Goal: Task Accomplishment & Management: Manage account settings

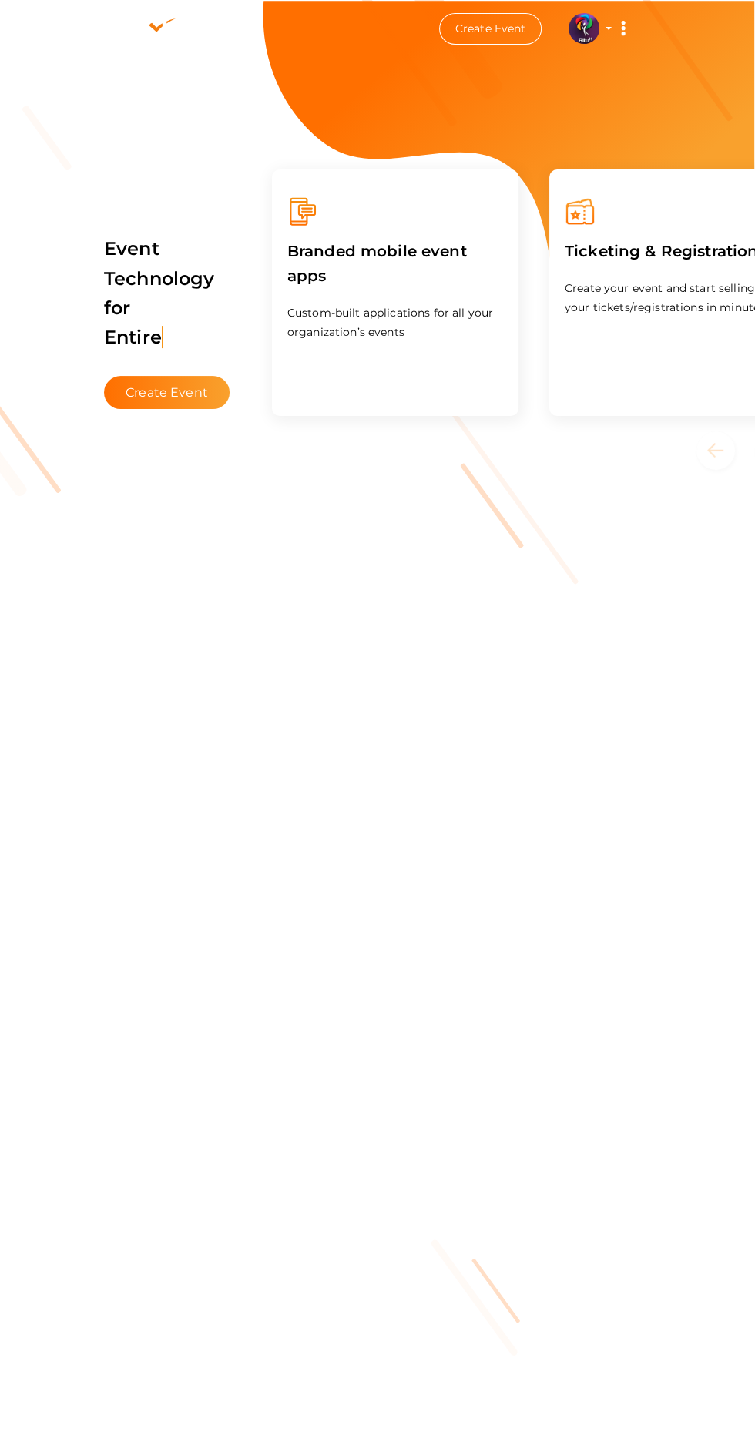
click at [601, 43] on button "RITUtsav 2025 ritticket@gmail.com Personal Profile My Events Admin Switch Profi…" at bounding box center [584, 28] width 40 height 32
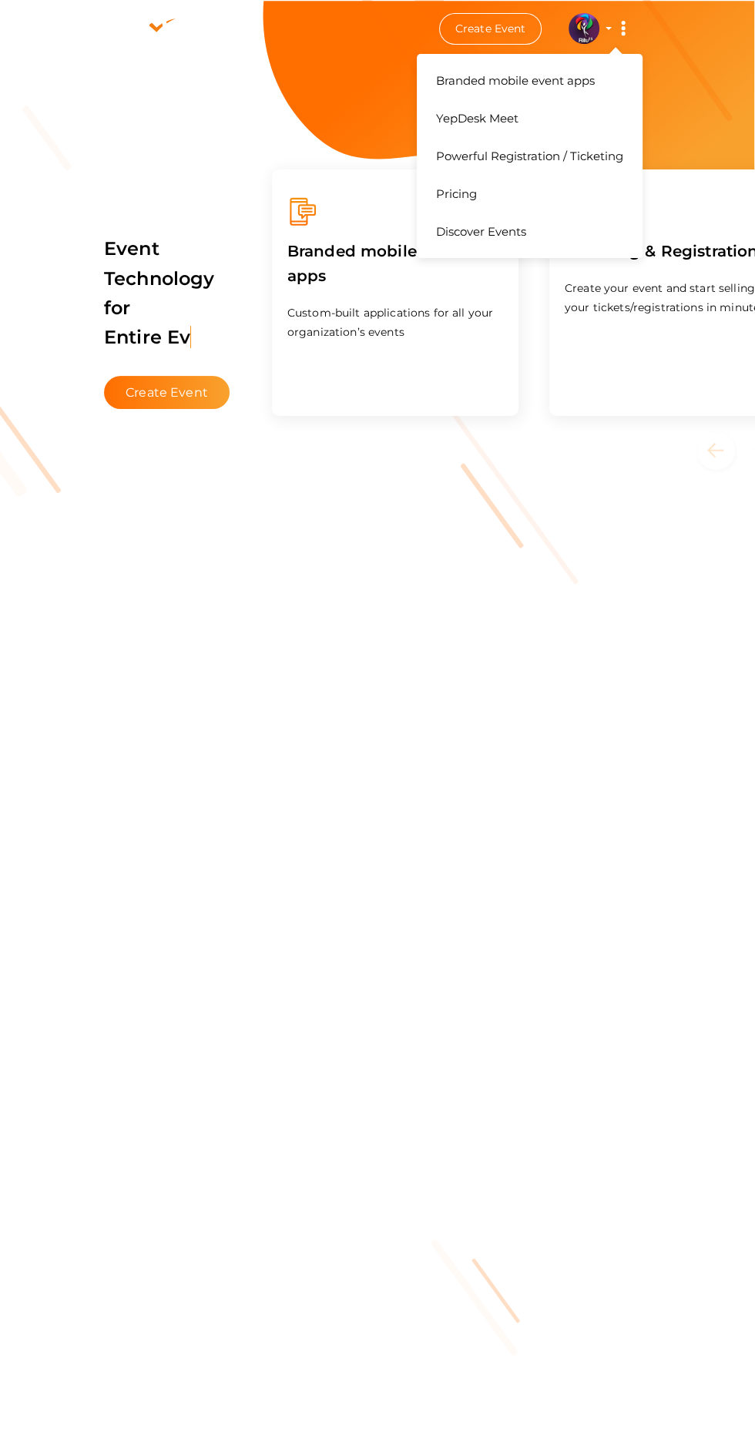
click at [608, 28] on button "Branded mobile event apps YepDesk Meet Powerful Registration / Ticketing Pricin…" at bounding box center [623, 28] width 39 height 32
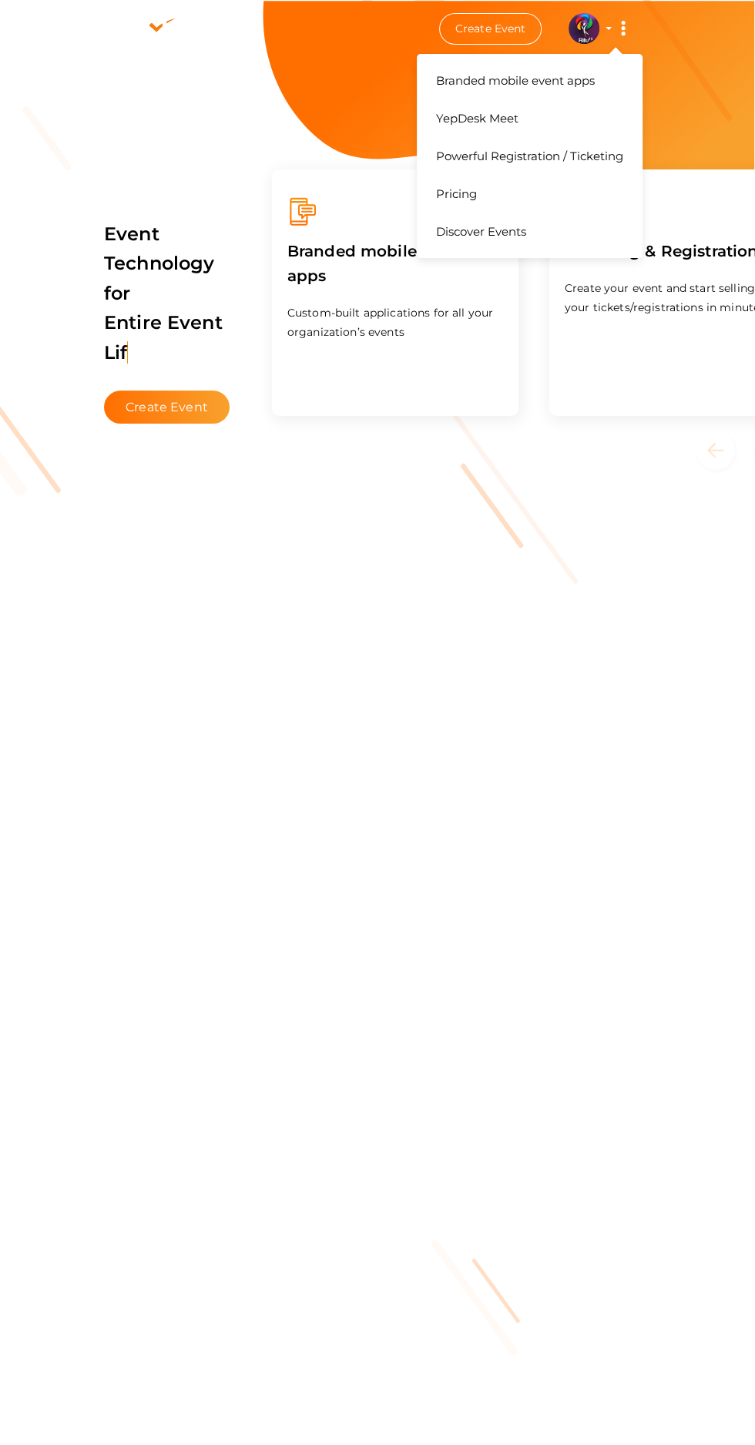
click at [641, 39] on button "Branded mobile event apps YepDesk Meet Powerful Registration / Ticketing Pricin…" at bounding box center [623, 28] width 39 height 32
click at [622, 28] on icon at bounding box center [623, 28] width 4 height 4
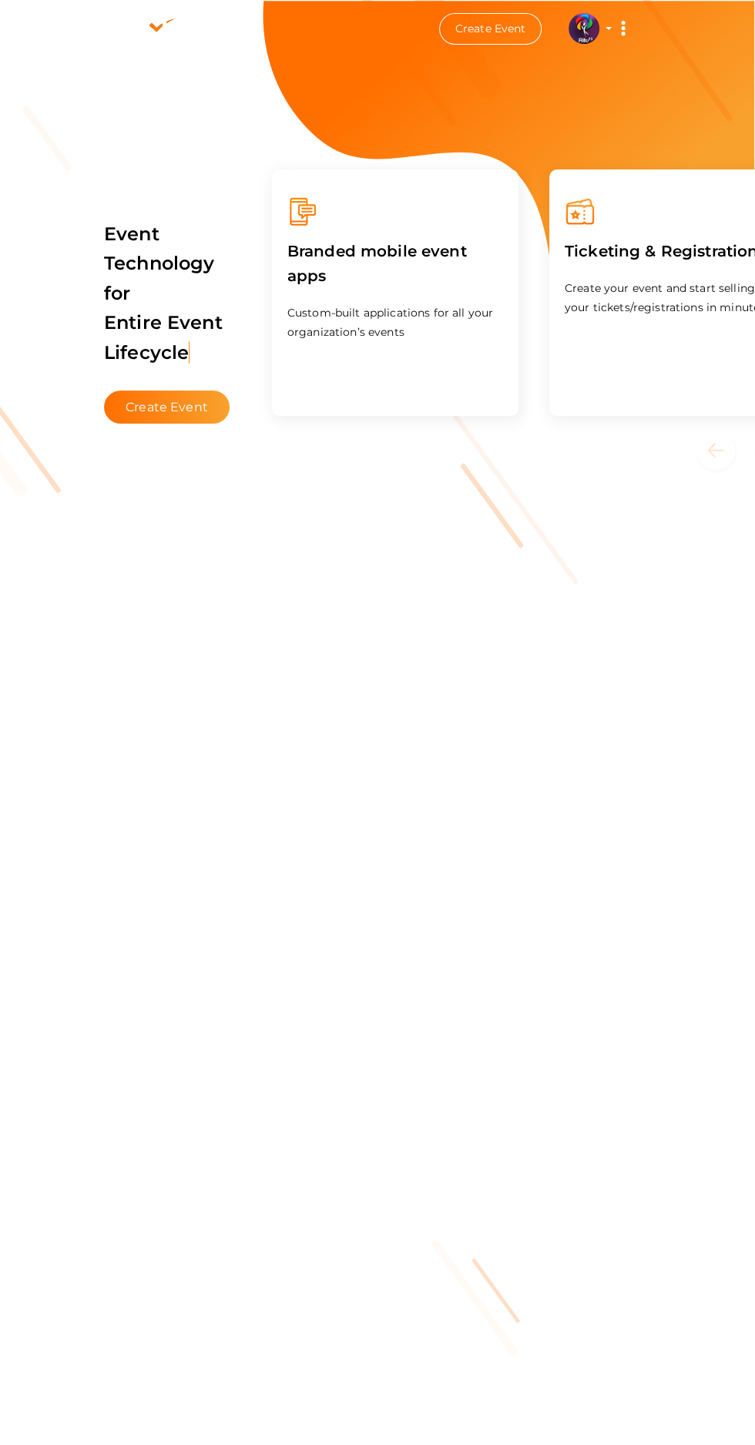
click at [229, 200] on div "Event Technology for Entire Event Lifecyc Create Event" at bounding box center [167, 311] width 126 height 223
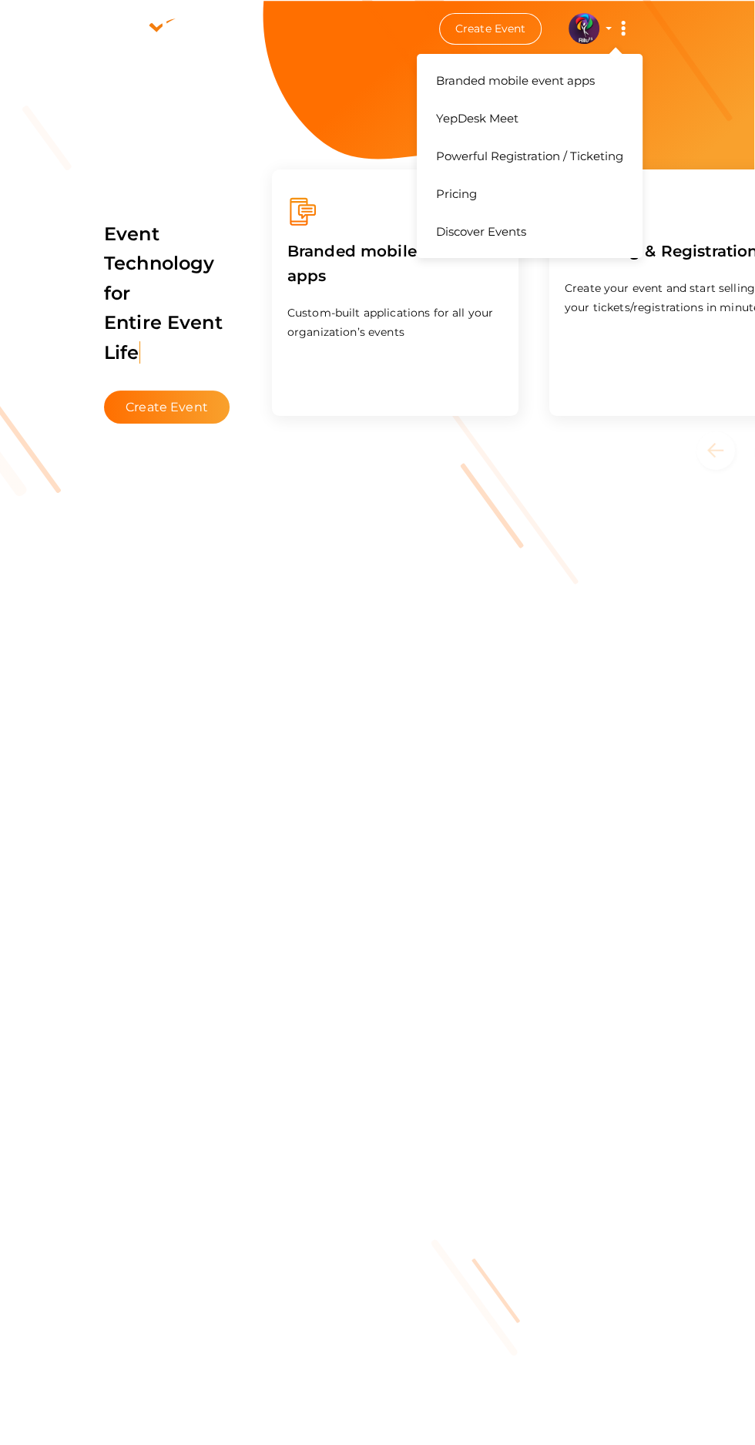
click at [612, 43] on button "Branded mobile event apps YepDesk Meet Powerful Registration / Ticketing Pricin…" at bounding box center [623, 28] width 39 height 32
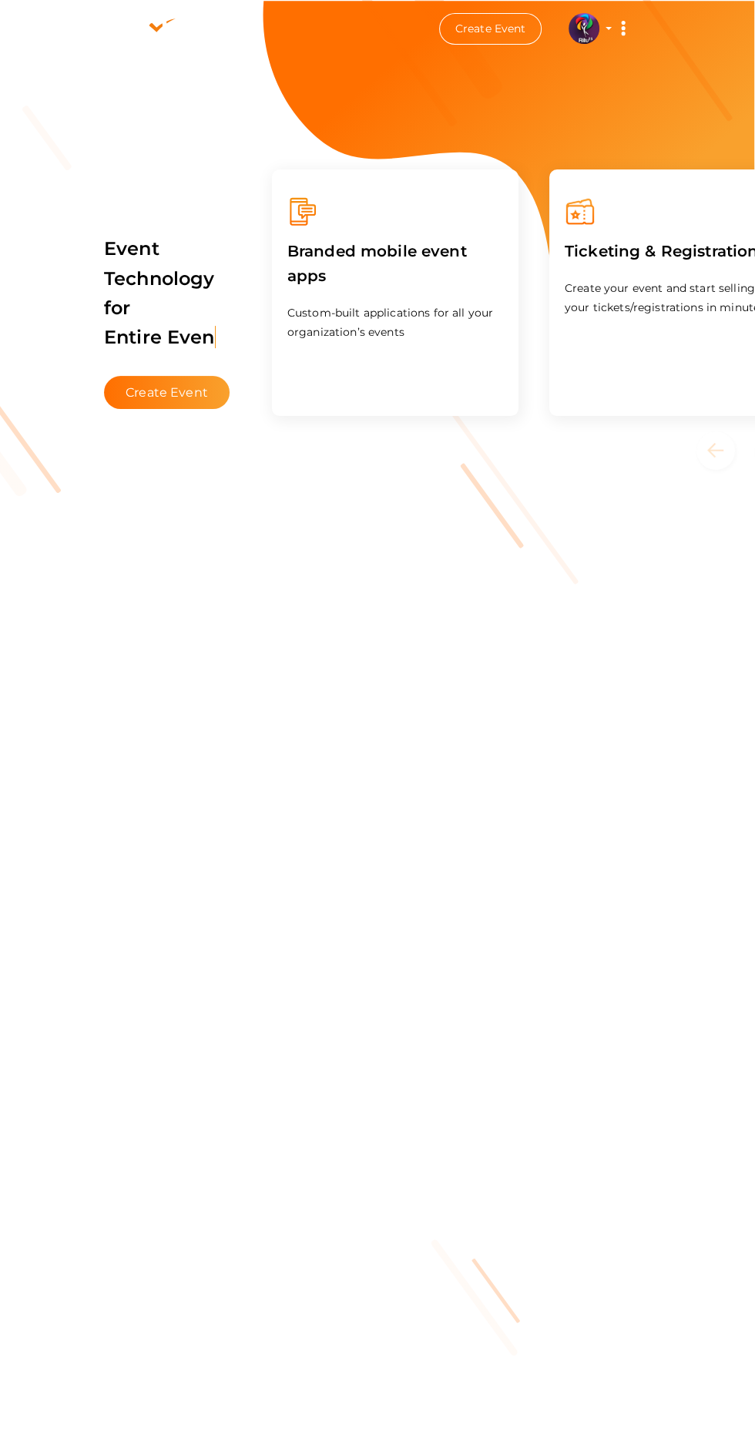
click at [590, 42] on button "RITUtsav 2025 ritticket@gmail.com Personal Profile My Events Admin Switch Profi…" at bounding box center [584, 28] width 40 height 32
click at [571, 46] on li "Create Event RITUtsav 2025 ritticket@gmail.com Personal Profile My Events Admin…" at bounding box center [377, 28] width 553 height 55
click at [580, 44] on li "Create Event RITUtsav 2025 ritticket@gmail.com Personal Profile My Events Admin…" at bounding box center [377, 28] width 553 height 55
click at [577, 55] on li "Create Event RITUtsav 2025 ritticket@gmail.com Personal Profile My Events Admin…" at bounding box center [377, 28] width 553 height 55
click at [595, 46] on li "Create Event RITUtsav 2025 ritticket@gmail.com Personal Profile My Events Admin…" at bounding box center [377, 28] width 553 height 55
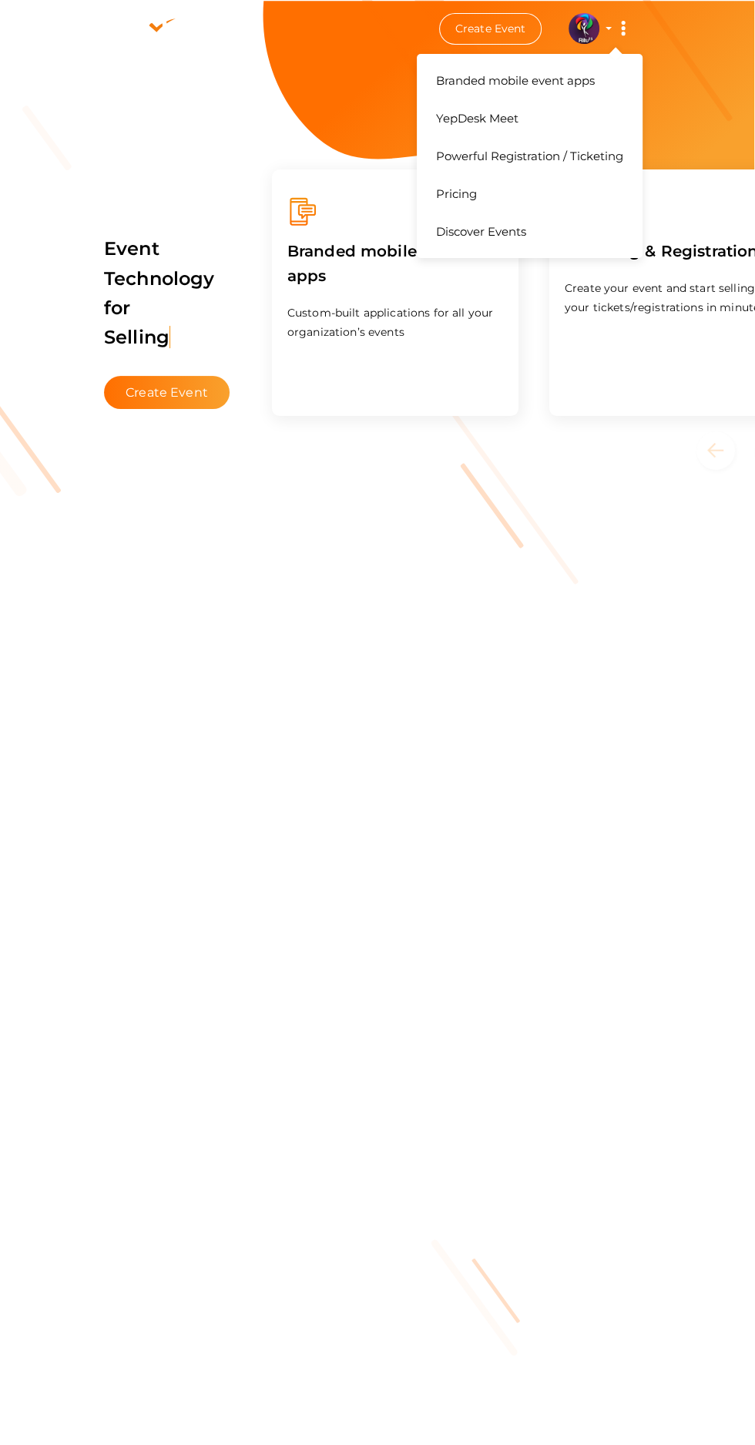
click at [608, 28] on button "Branded mobile event apps YepDesk Meet Powerful Registration / Ticketing Pricin…" at bounding box center [623, 28] width 39 height 32
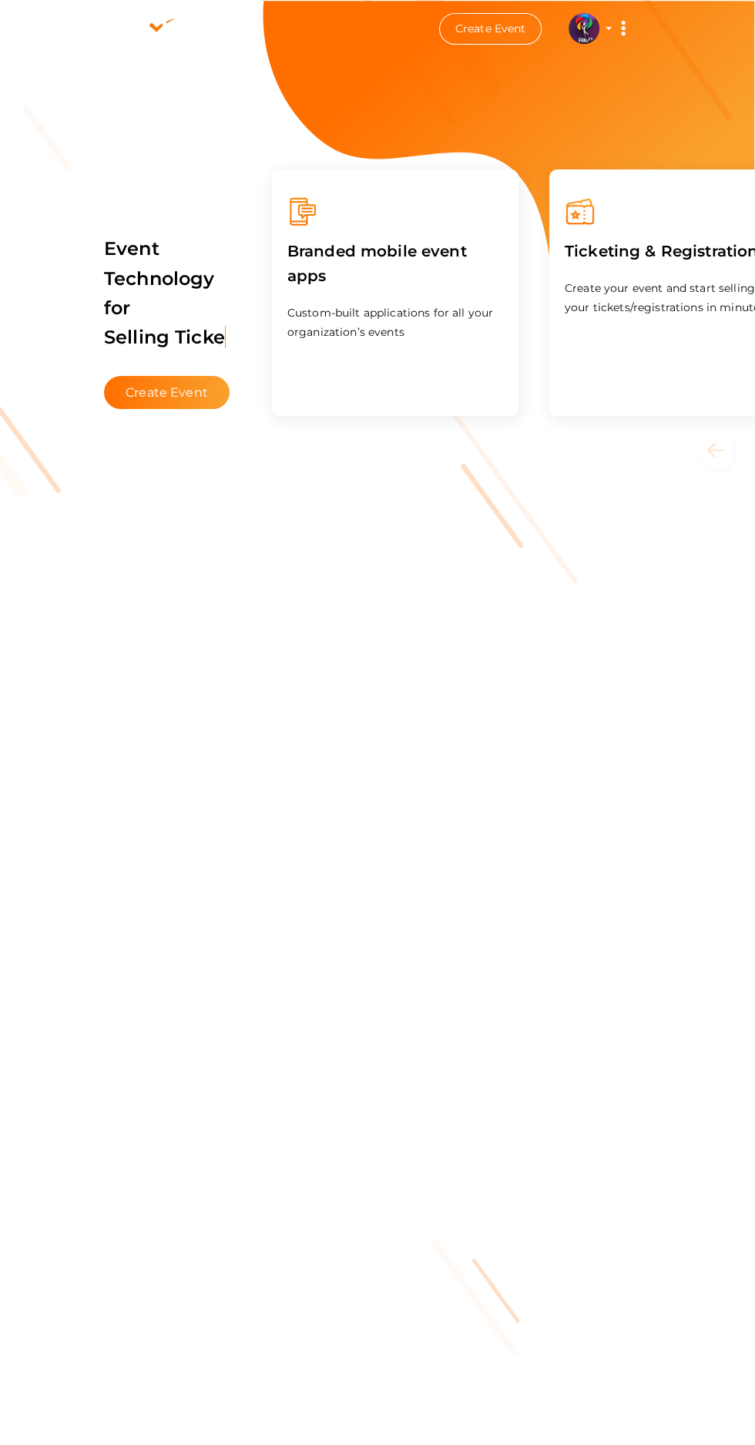
click at [518, 235] on link "Discover Events" at bounding box center [529, 216] width 203 height 38
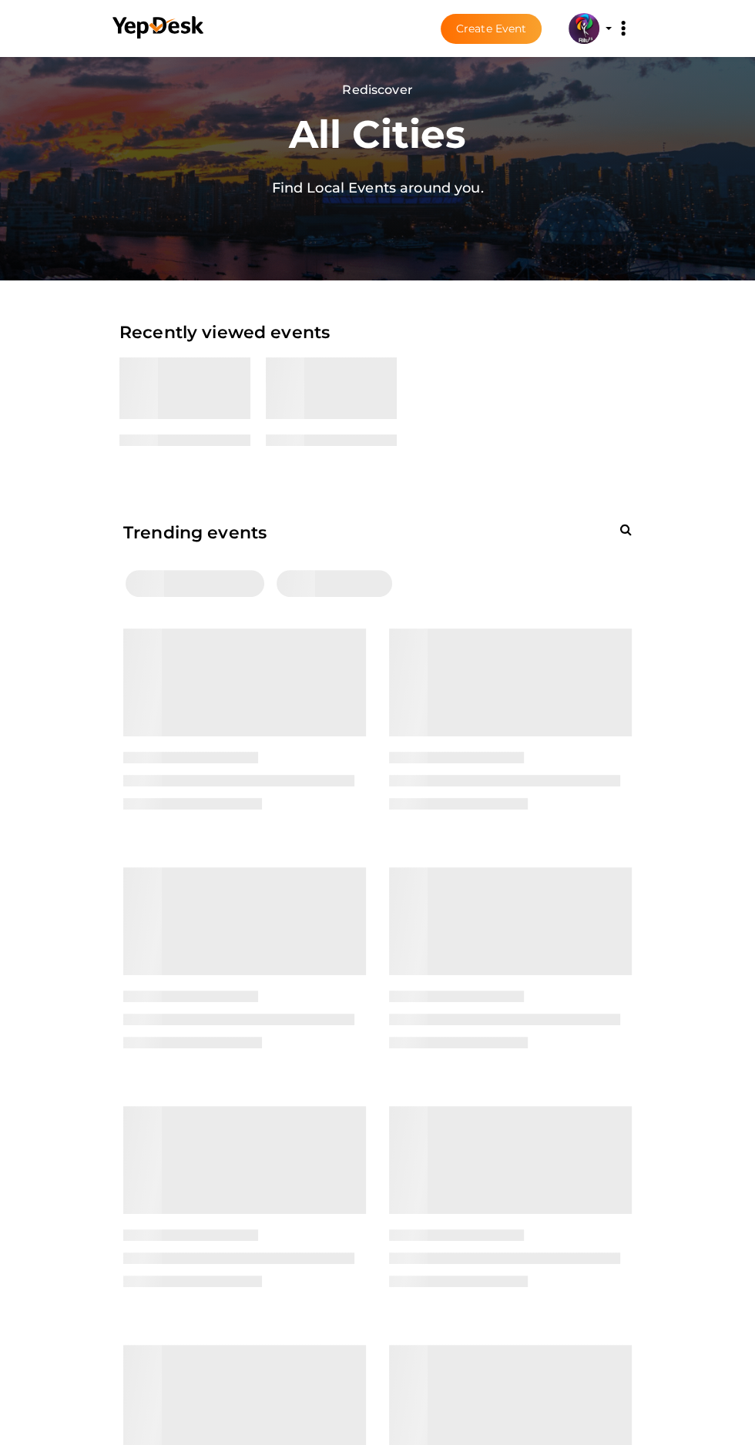
click at [590, 31] on img at bounding box center [583, 28] width 31 height 31
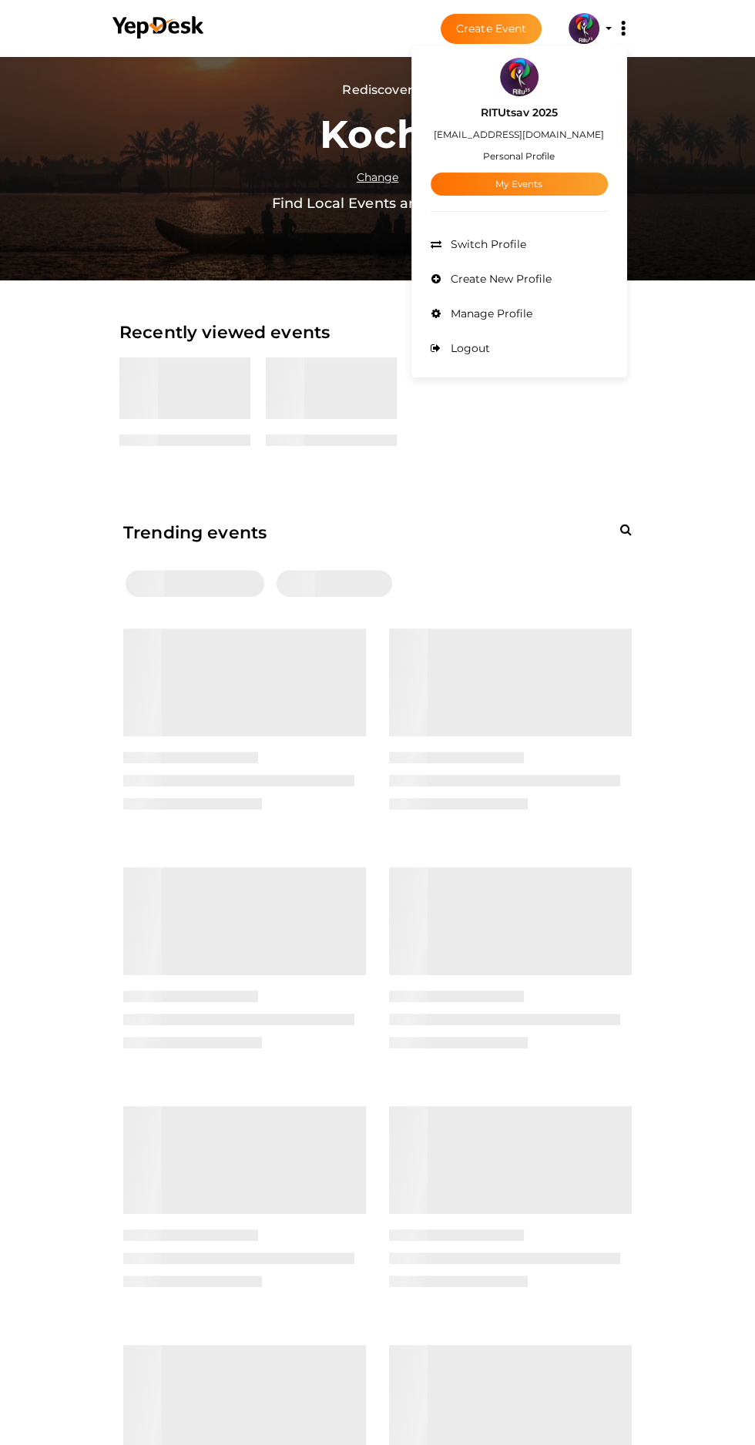
click at [583, 186] on link "My Events" at bounding box center [518, 184] width 177 height 23
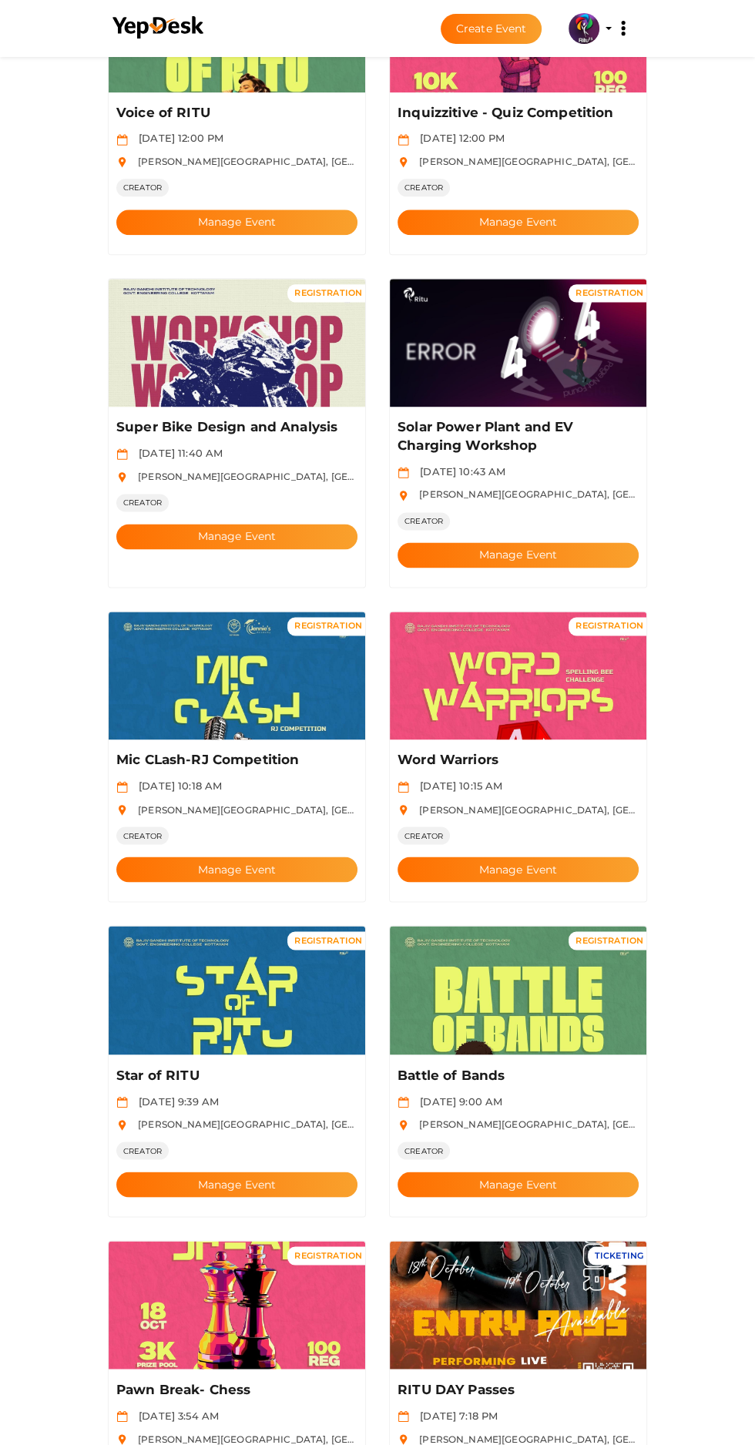
scroll to position [1187, 0]
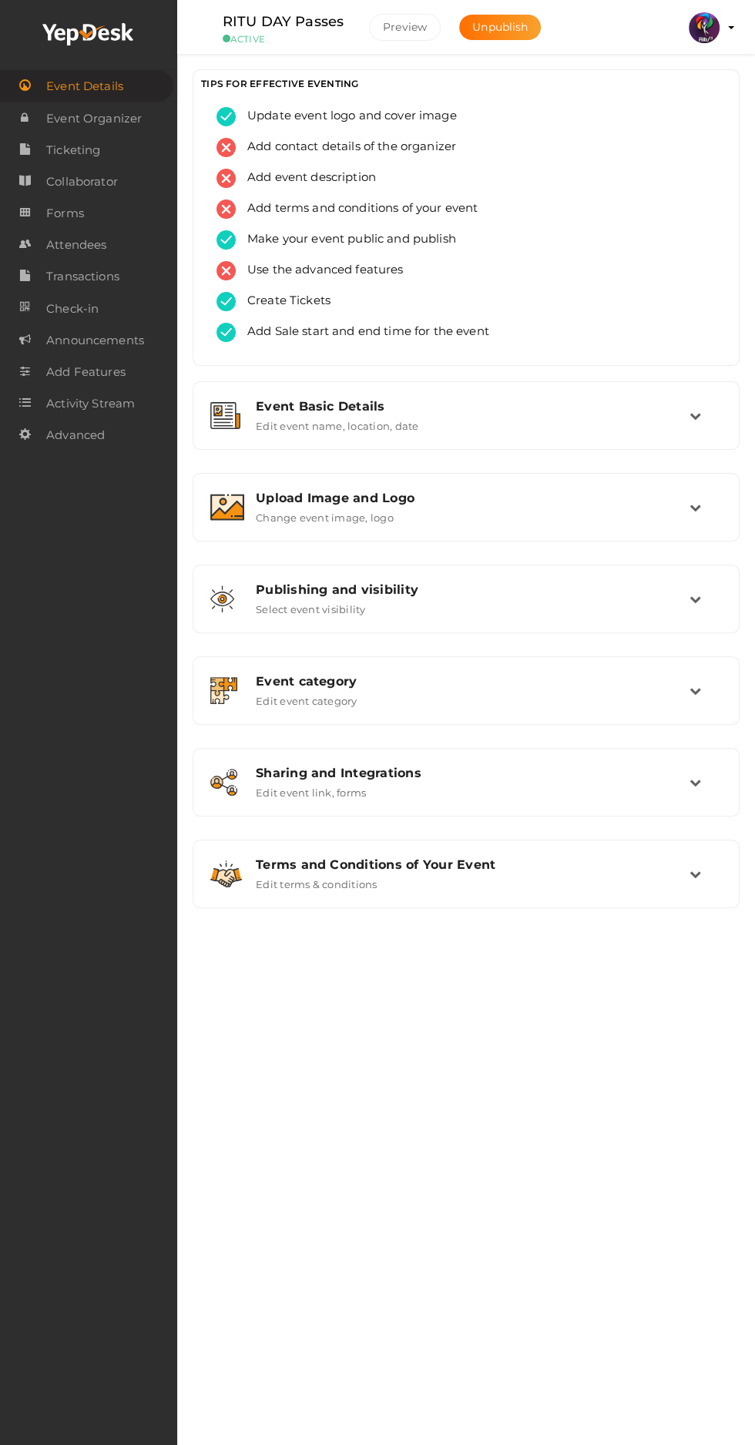
click at [95, 253] on span "Attendees" at bounding box center [76, 244] width 60 height 31
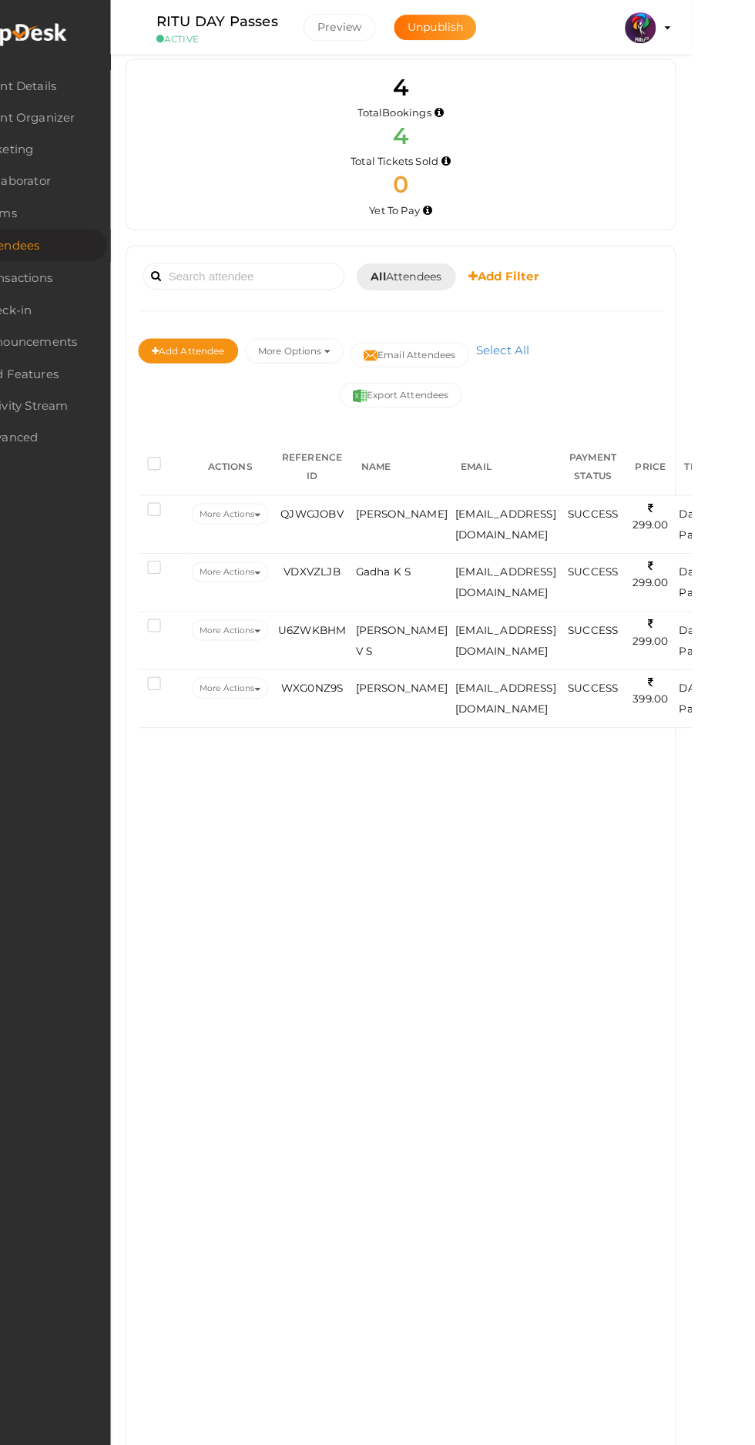
scroll to position [11, 0]
